Goal: Navigation & Orientation: Understand site structure

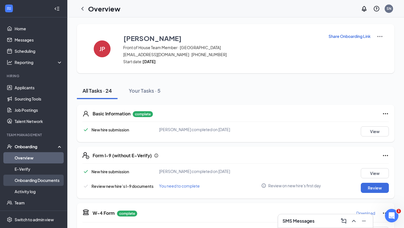
scroll to position [22, 0]
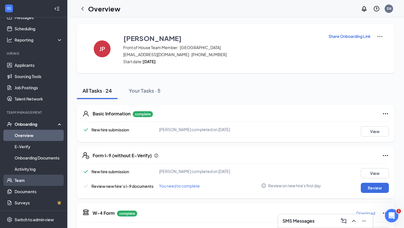
click at [38, 182] on link "Team" at bounding box center [39, 180] width 48 height 11
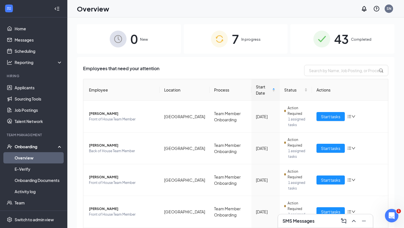
click at [255, 38] on span "In progress" at bounding box center [250, 39] width 19 height 6
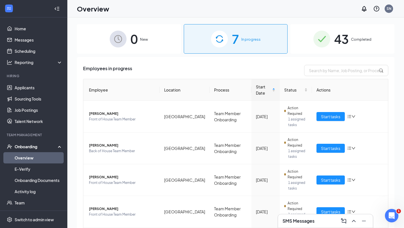
click at [143, 39] on span "New" at bounding box center [144, 39] width 8 height 6
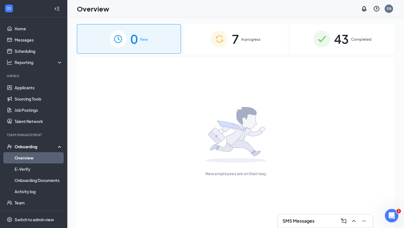
click at [214, 44] on img at bounding box center [219, 39] width 17 height 17
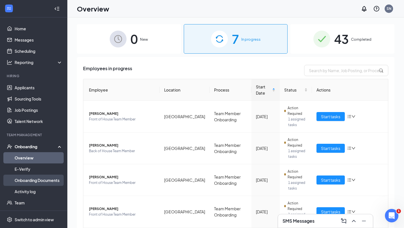
click at [39, 179] on link "Onboarding Documents" at bounding box center [39, 180] width 48 height 11
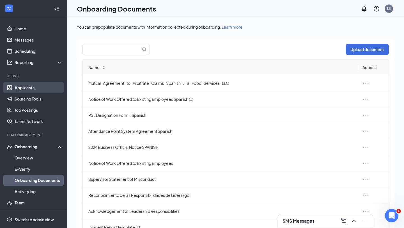
click at [43, 88] on link "Applicants" at bounding box center [39, 87] width 48 height 11
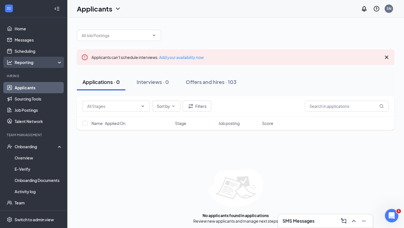
click at [55, 65] on div "Reporting" at bounding box center [33, 62] width 67 height 11
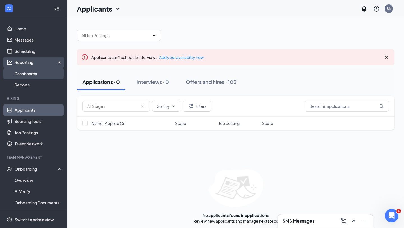
click at [35, 71] on link "Dashboards" at bounding box center [39, 73] width 48 height 11
